Goal: Transaction & Acquisition: Download file/media

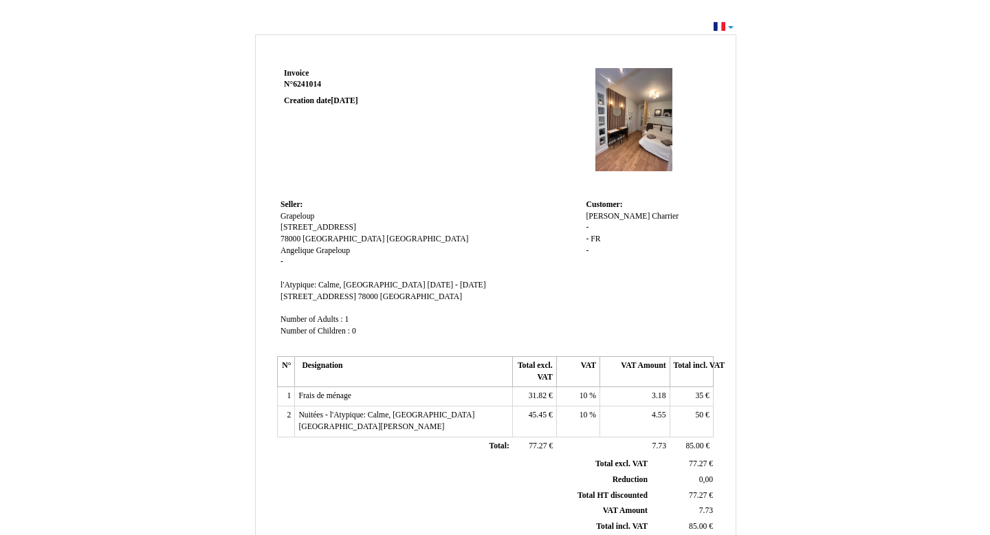
scroll to position [274, 0]
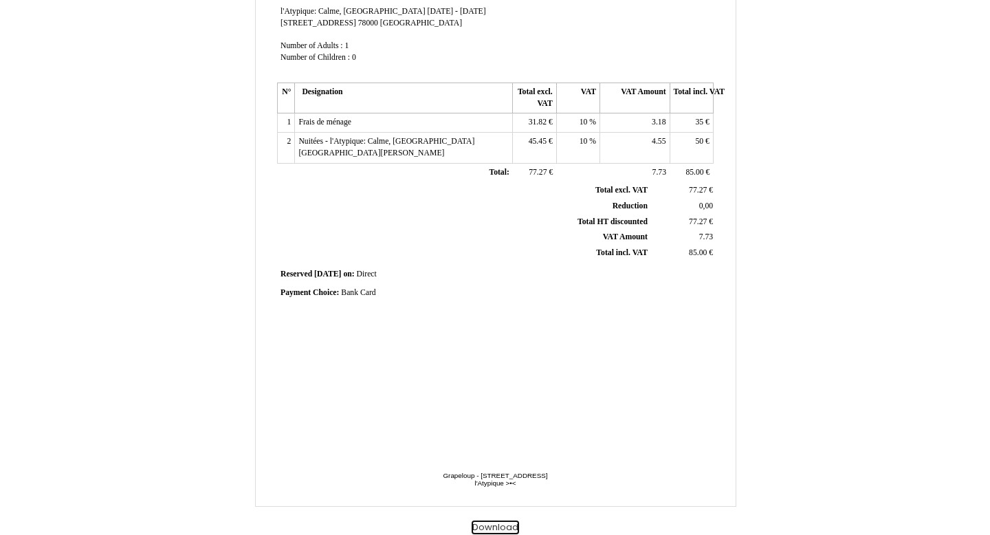
click at [506, 526] on button "Download" at bounding box center [495, 528] width 47 height 14
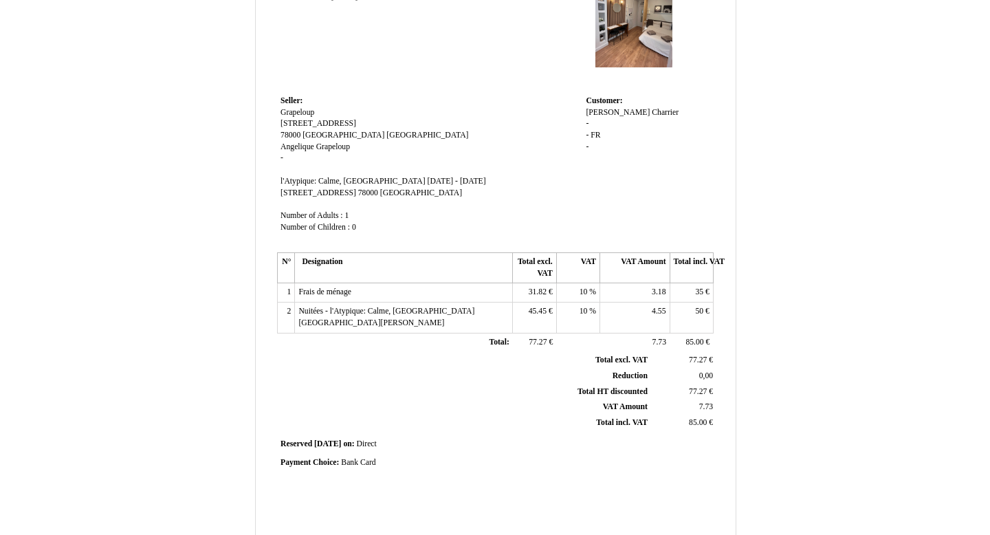
scroll to position [0, 0]
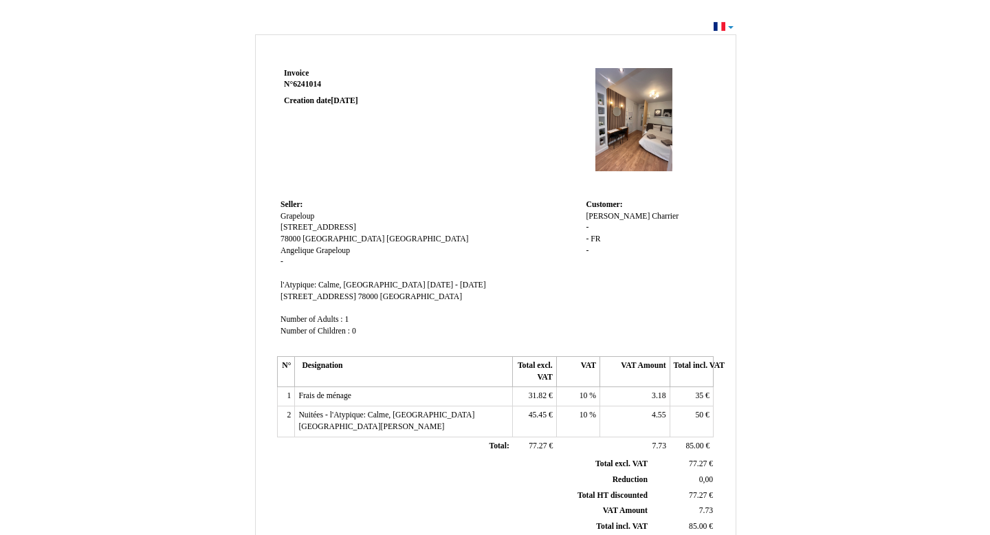
click at [375, 201] on td "Seller: Seller: [PERSON_NAME] [STREET_ADDRESS] [GEOGRAPHIC_DATA] [PERSON_NAME] …" at bounding box center [429, 274] width 305 height 157
click at [223, 78] on div "Invoice Invoice N° 6241014 6241014 Creation date [DATE] Seller: Seller: [PERSON…" at bounding box center [496, 419] width 804 height 777
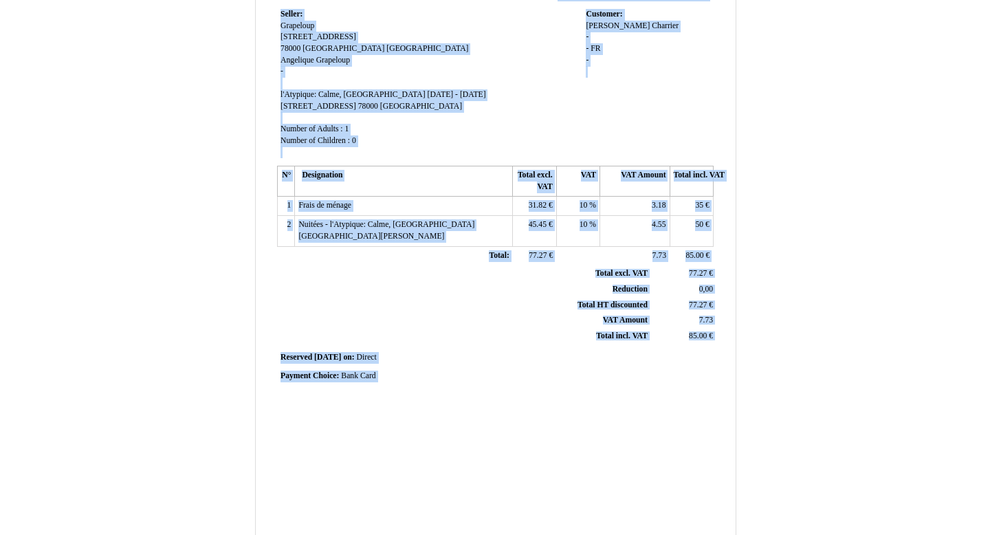
scroll to position [274, 0]
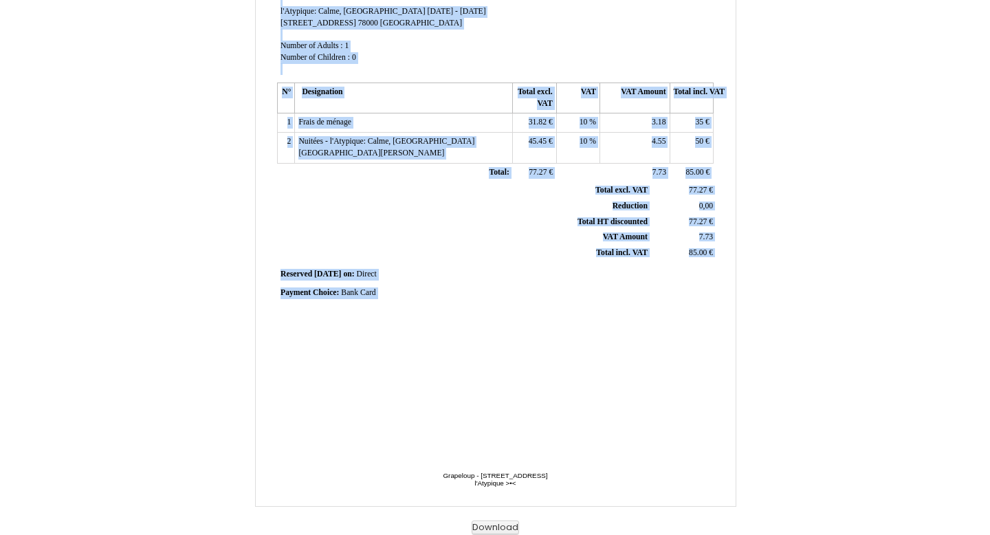
drag, startPoint x: 236, startPoint y: 39, endPoint x: 528, endPoint y: 393, distance: 459.7
click at [528, 392] on div "Invoice Invoice N° 6241014 6241014 Creation date [DATE] Seller: Seller: [PERSON…" at bounding box center [496, 145] width 804 height 777
click at [492, 526] on button "Download" at bounding box center [495, 528] width 47 height 14
copy div "Invoice N° 6241014 Creation date [DATE] Seller: Grapeloup [STREET_ADDRESS] [PER…"
click at [433, 303] on td "Payment Choice: Payment Choice: Bank Card Bank Card" at bounding box center [495, 293] width 437 height 19
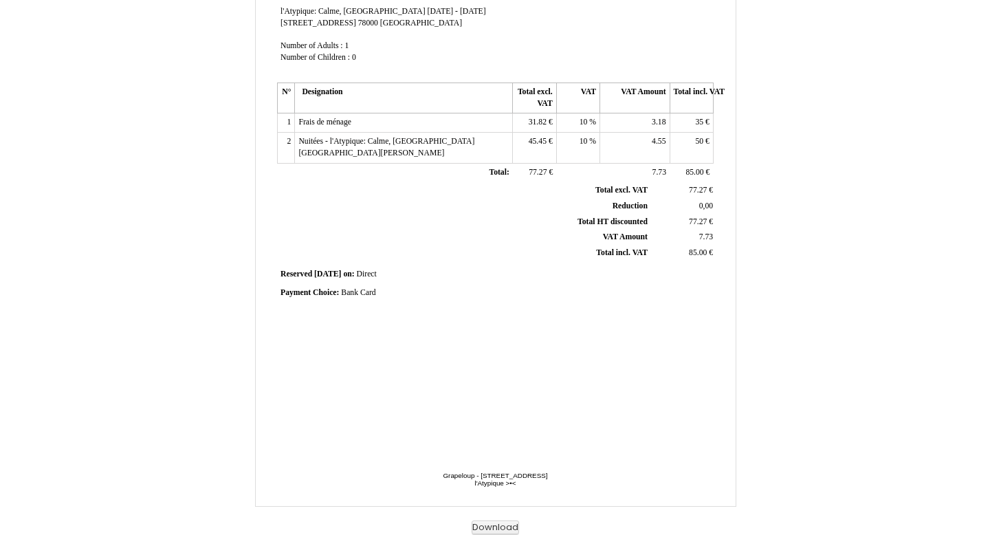
drag, startPoint x: 398, startPoint y: 477, endPoint x: 530, endPoint y: 487, distance: 132.4
click at [530, 487] on span "Grapeloup - [STREET_ADDRESS] - Grapeloup - [STREET_ADDRESS][GEOGRAPHIC_DATA] >•…" at bounding box center [495, 489] width 269 height 34
copy span "Grapeloup - [STREET_ADDRESS] - l'Atypique >•<"
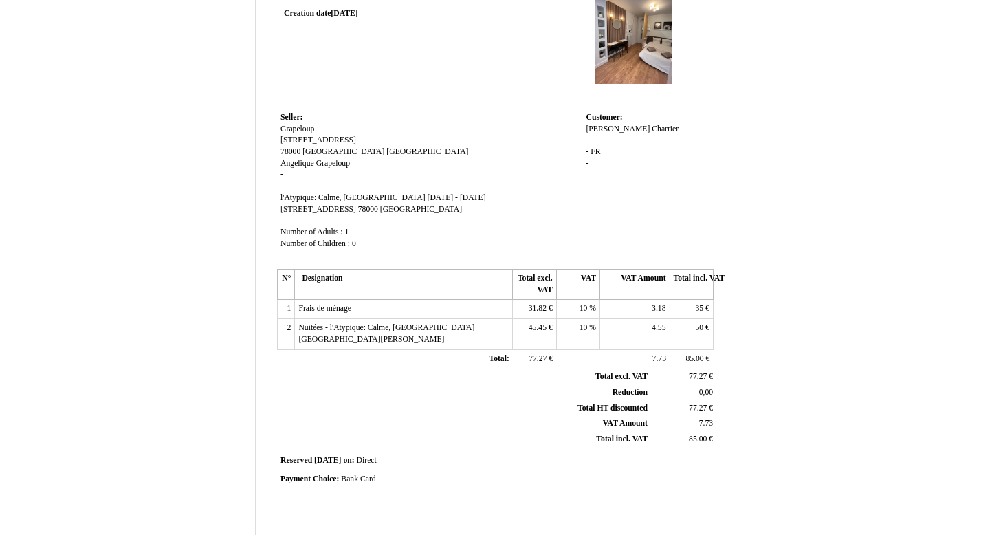
scroll to position [0, 0]
